Goal: Navigation & Orientation: Find specific page/section

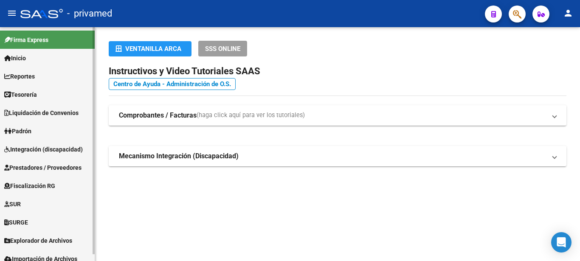
scroll to position [7, 0]
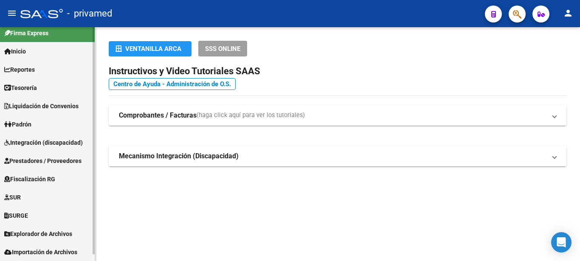
click at [65, 229] on span "Explorador de Archivos" at bounding box center [38, 233] width 68 height 9
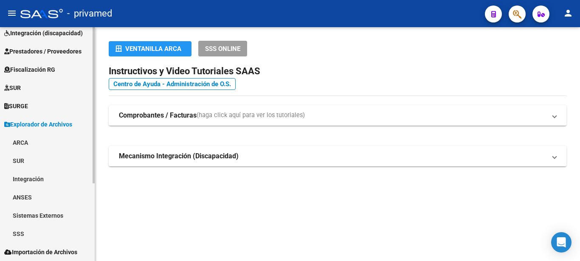
click at [28, 141] on link "ARCA" at bounding box center [47, 142] width 95 height 18
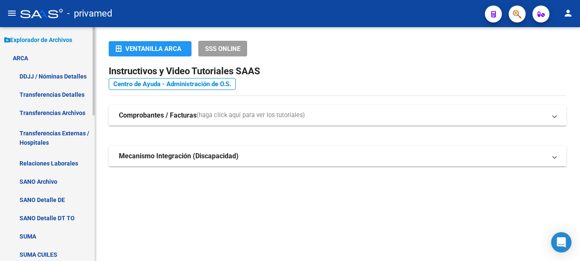
scroll to position [203, 0]
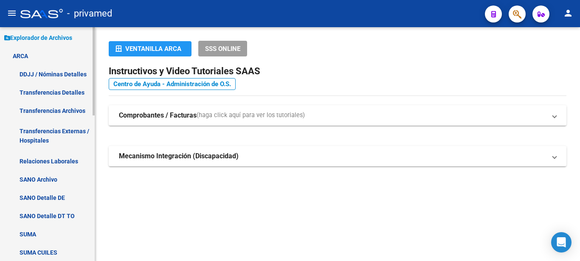
click at [61, 110] on link "Transferencias Archivos" at bounding box center [47, 111] width 95 height 18
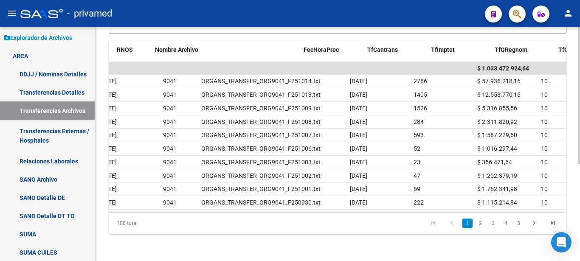
scroll to position [0, 128]
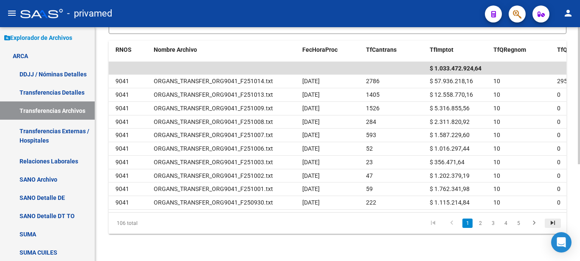
click at [549, 223] on icon "go to last page" at bounding box center [553, 224] width 11 height 10
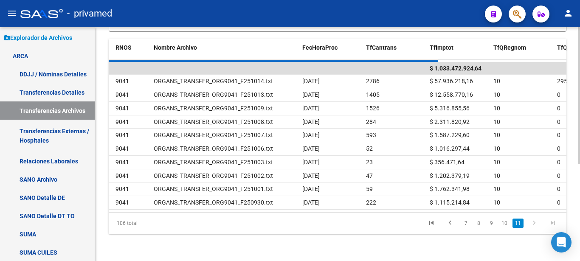
click at [549, 223] on div "106 total 7 8 9 10 11" at bounding box center [338, 223] width 458 height 21
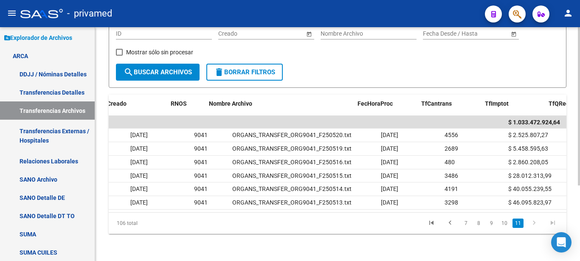
scroll to position [0, 73]
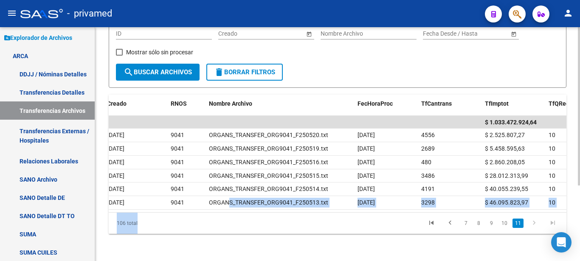
drag, startPoint x: 350, startPoint y: 213, endPoint x: 229, endPoint y: 205, distance: 121.3
click at [229, 212] on datatable-footer "106 total 7 8 9 10 11" at bounding box center [338, 223] width 458 height 22
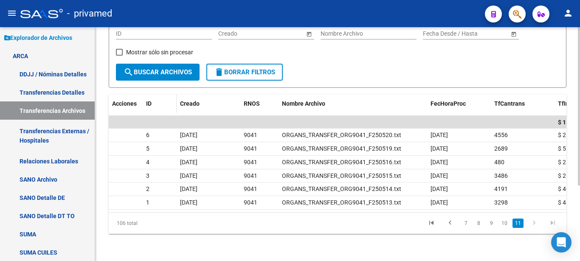
click at [147, 100] on span "ID" at bounding box center [149, 103] width 6 height 7
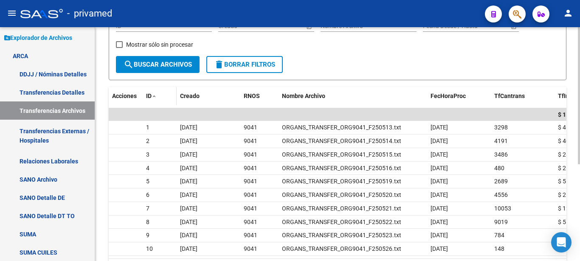
click at [150, 96] on span "ID" at bounding box center [149, 96] width 6 height 7
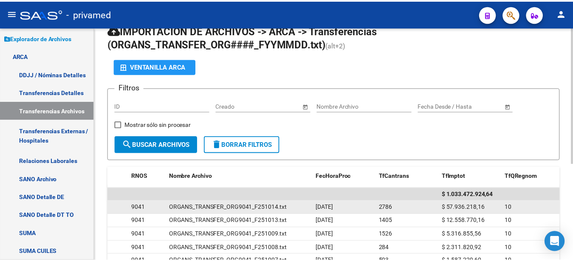
scroll to position [25, 0]
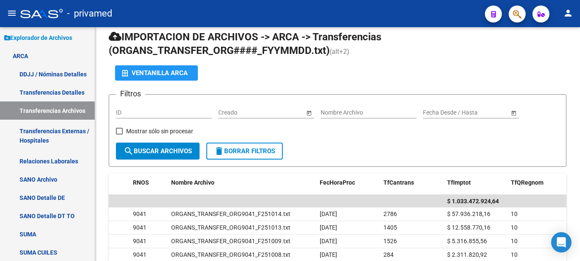
click at [567, 9] on mat-icon "person" at bounding box center [568, 13] width 10 height 10
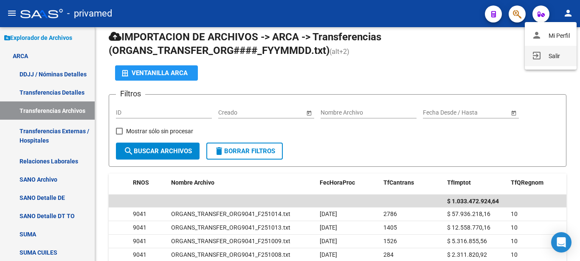
click at [560, 57] on button "exit_to_app Salir" at bounding box center [551, 56] width 52 height 20
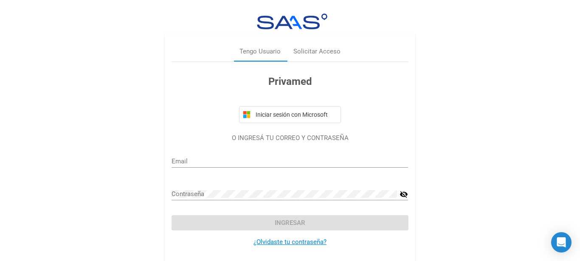
type input "[PERSON_NAME][EMAIL_ADDRESS][DOMAIN_NAME]"
